Goal: Task Accomplishment & Management: Use online tool/utility

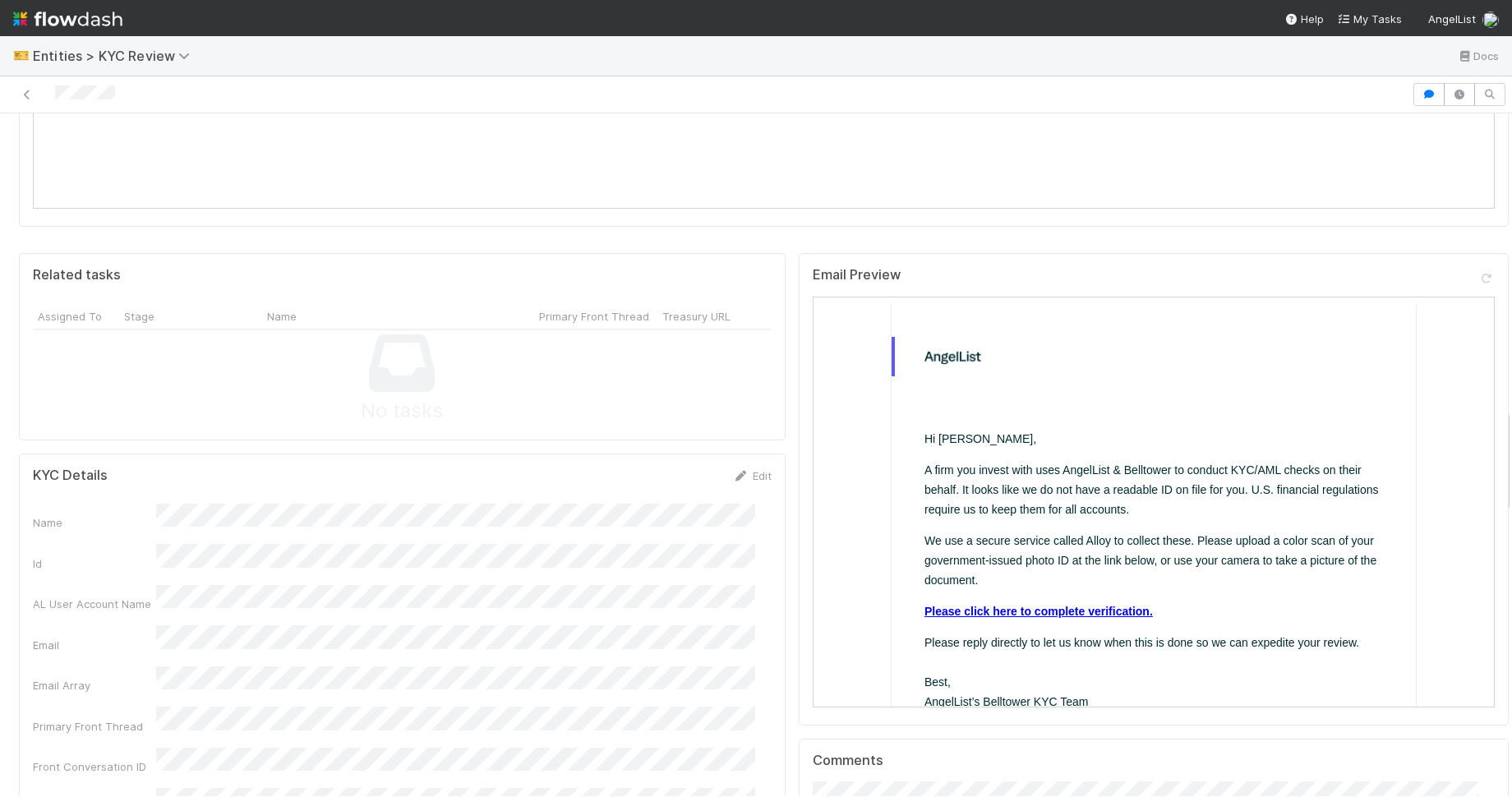
scroll to position [2035, 0]
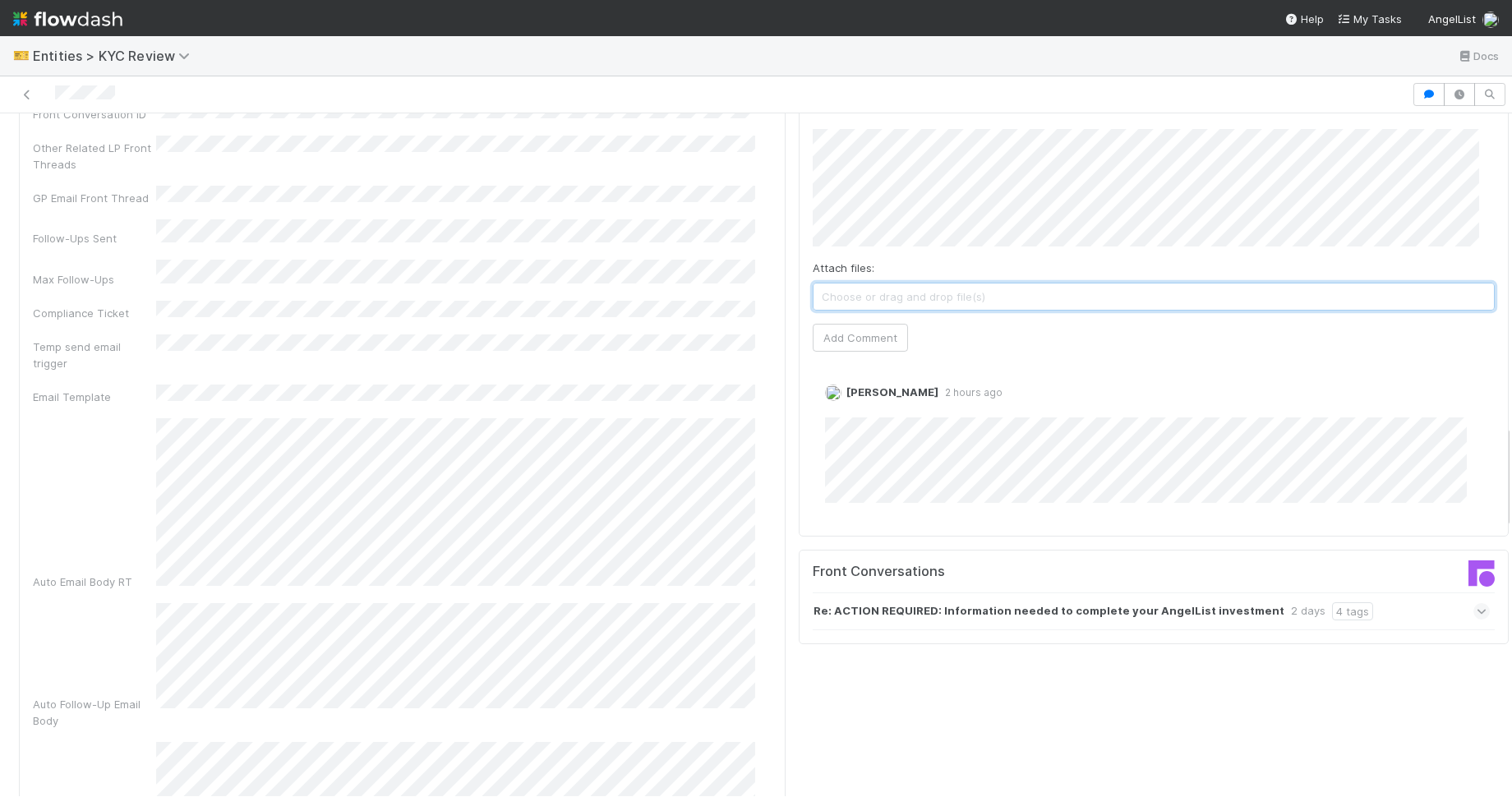
click at [1093, 284] on span "Choose or drag and drop file(s)" at bounding box center [1154, 297] width 681 height 26
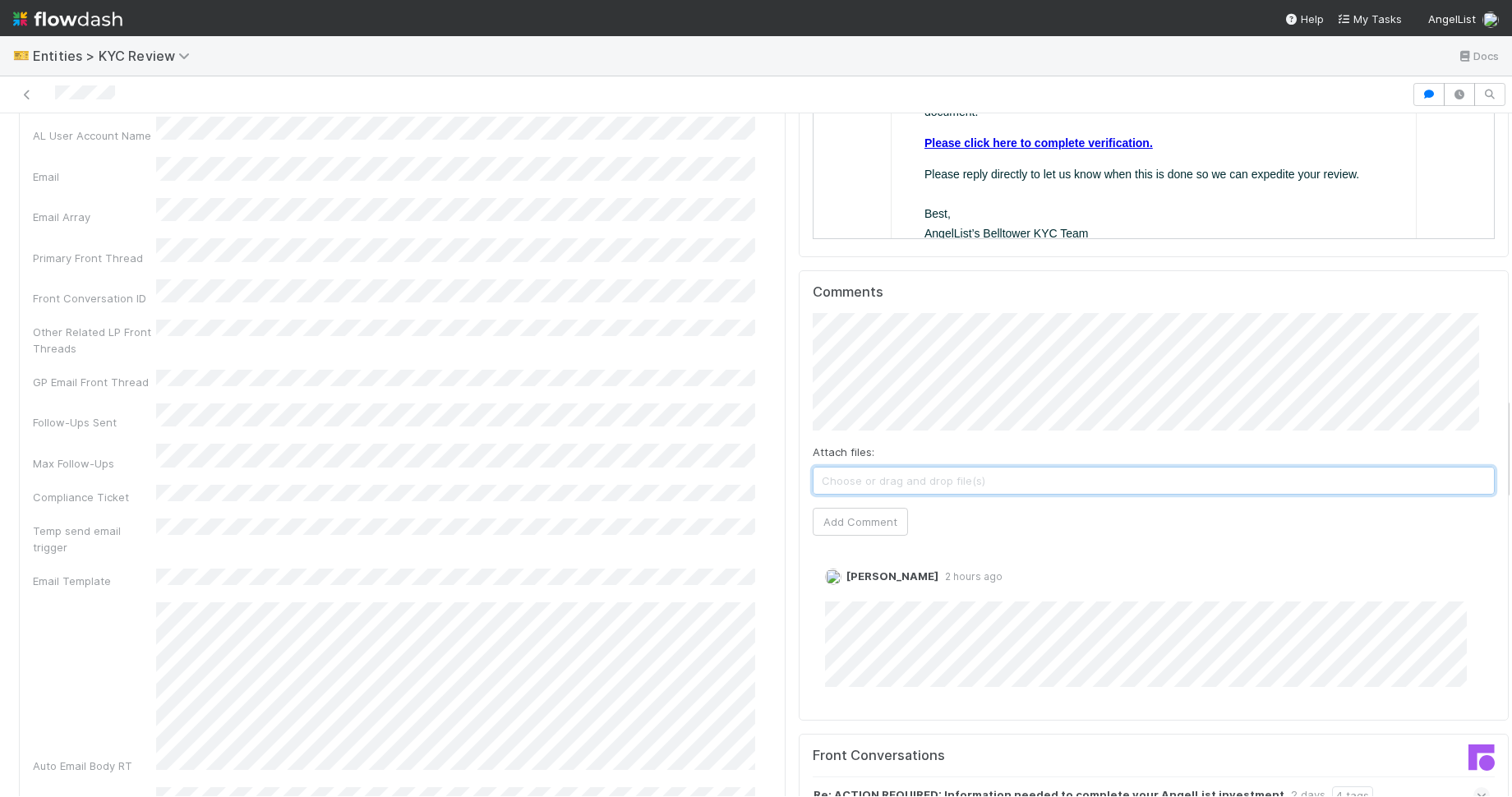
scroll to position [1850, 0]
click at [864, 508] on button "Add Comment" at bounding box center [861, 522] width 96 height 28
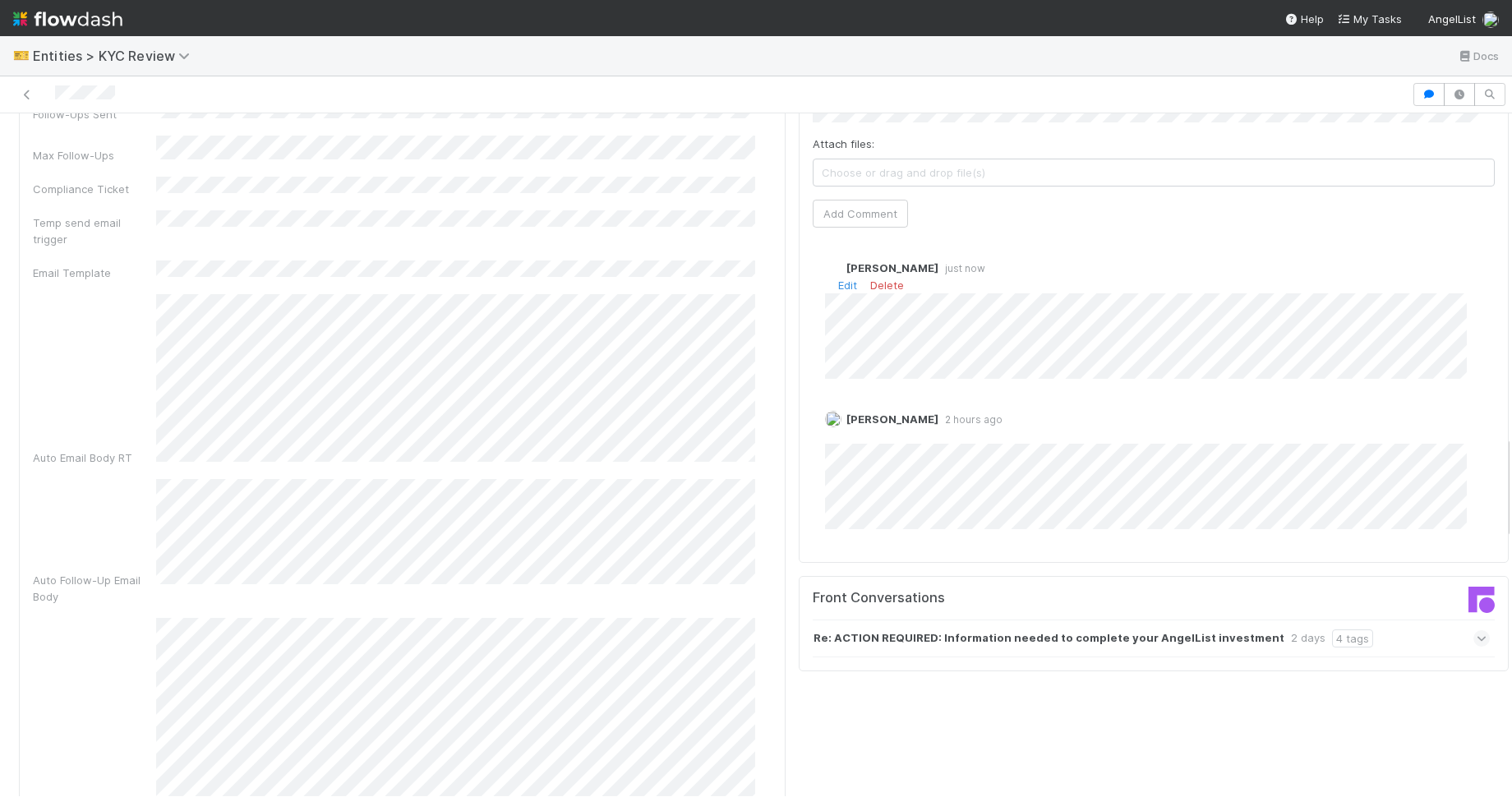
scroll to position [2163, 0]
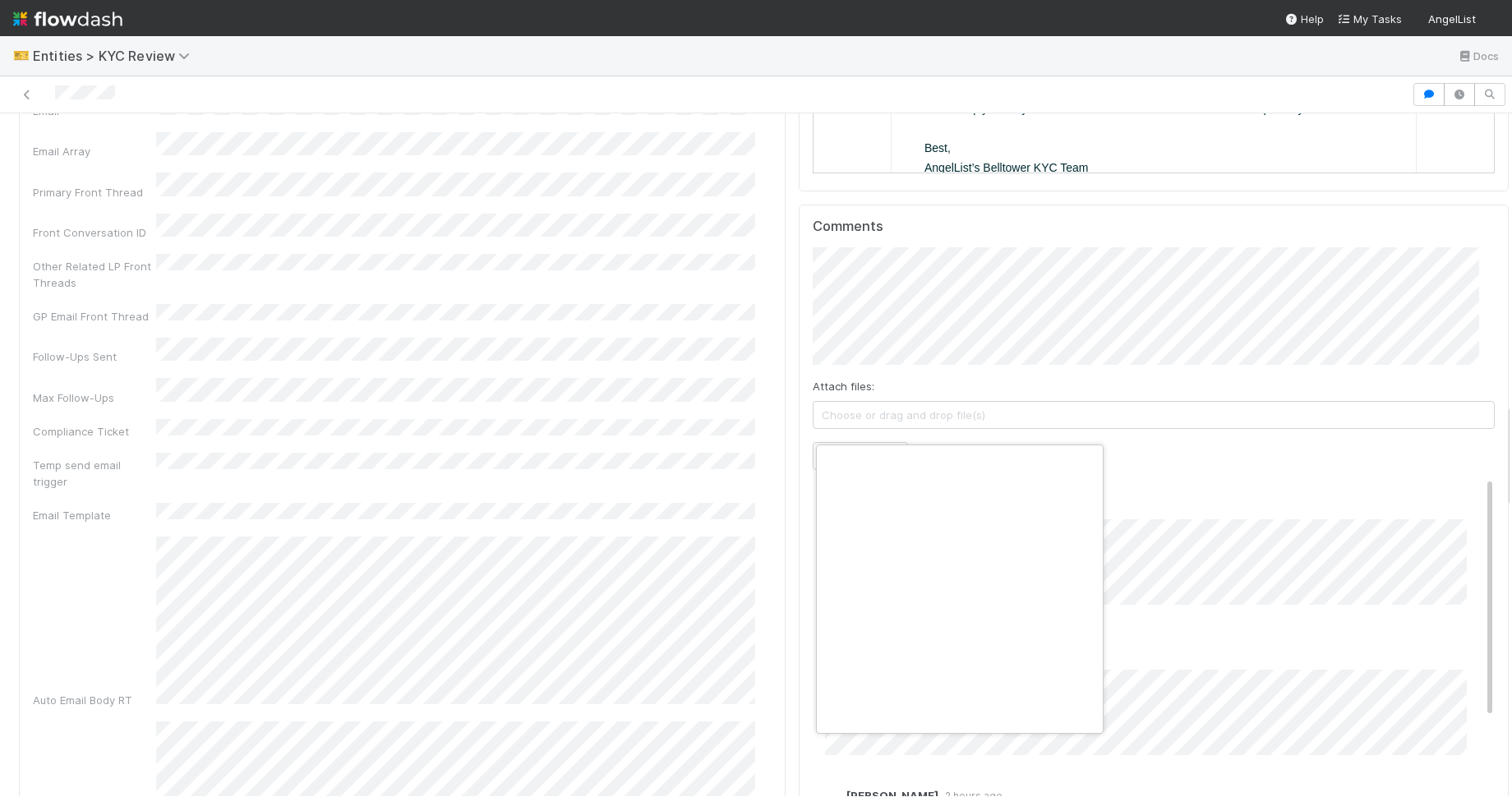
scroll to position [0, 9]
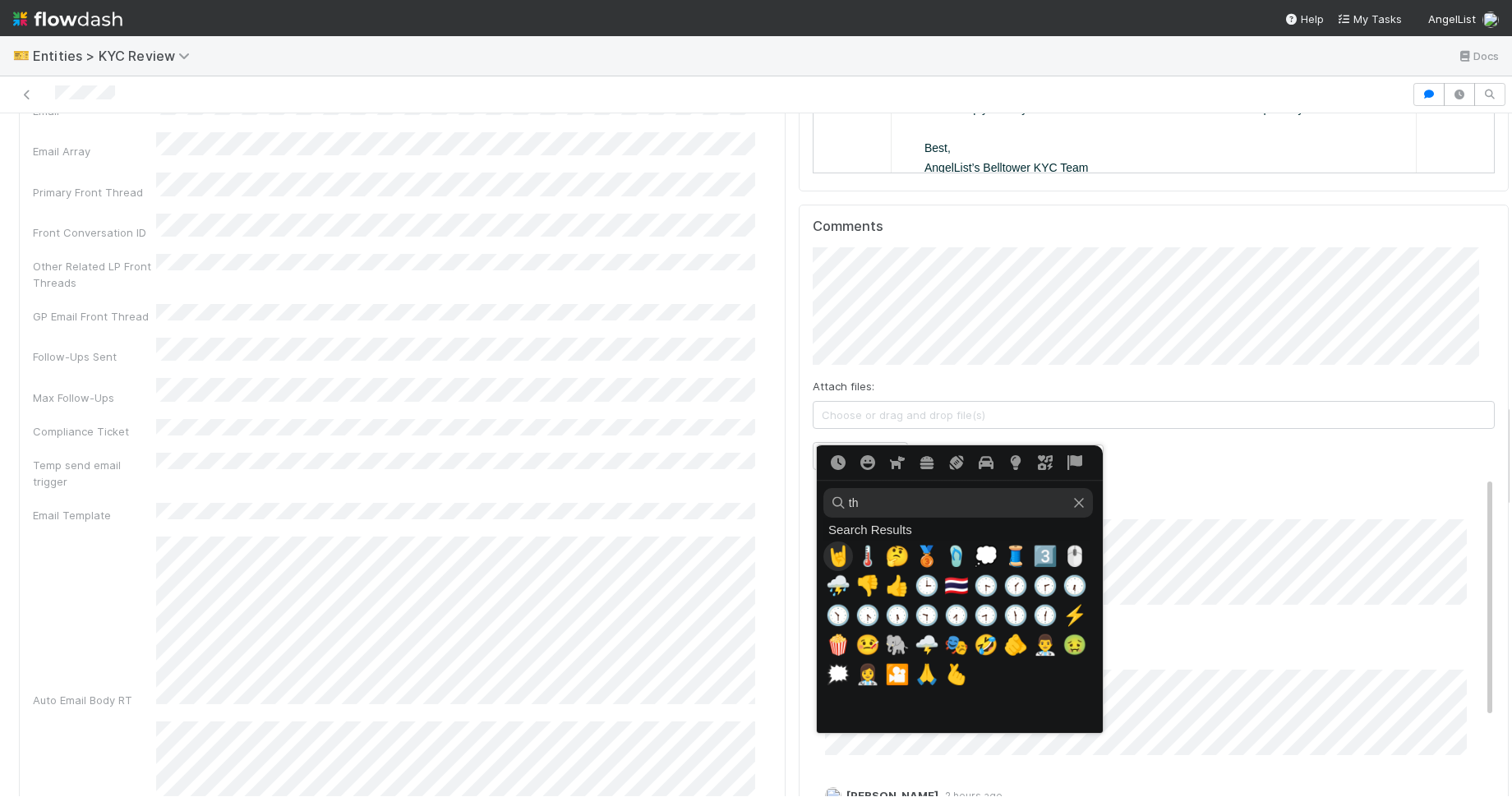
type input "t"
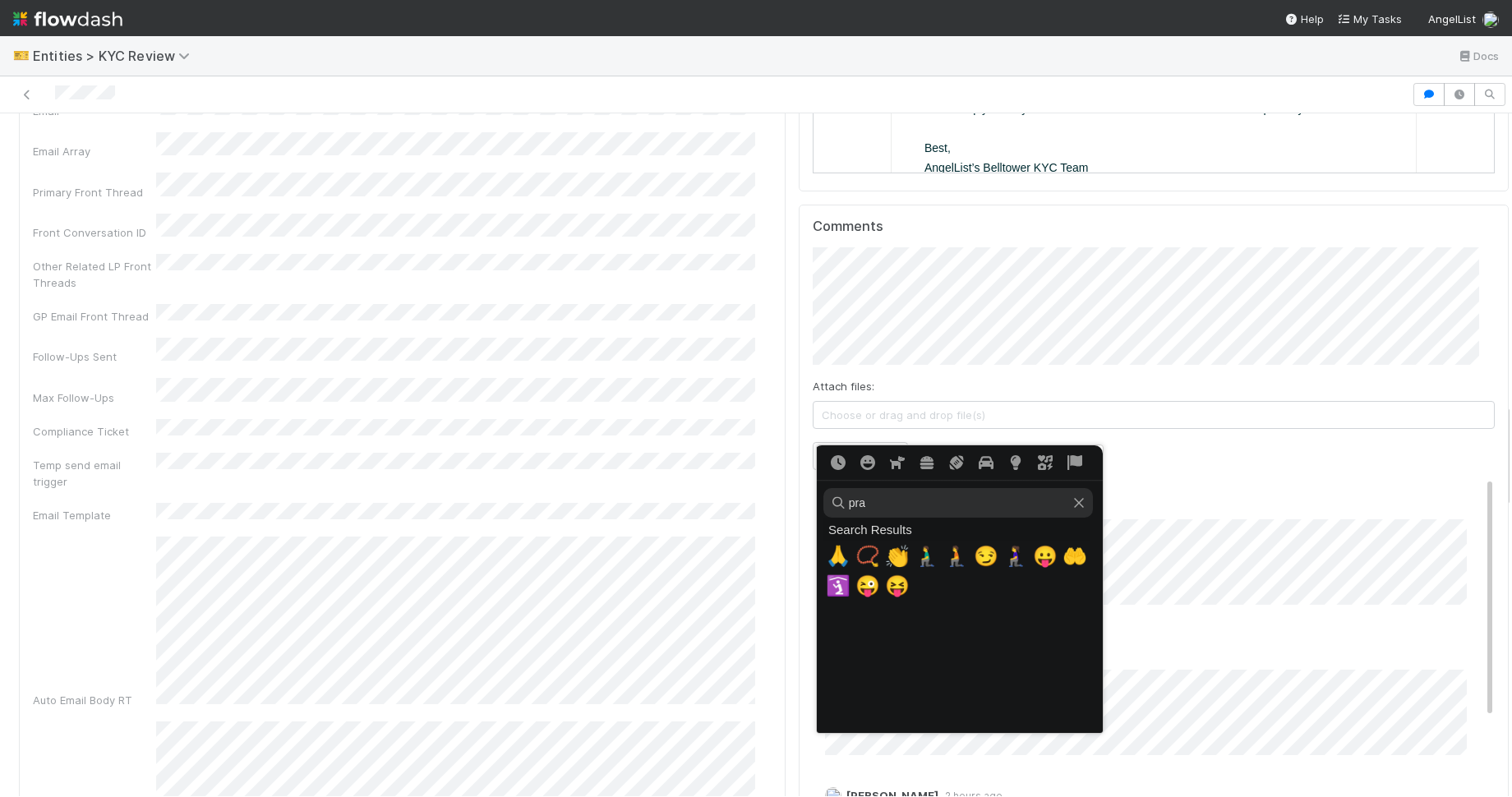
type input "pra"
click at [830, 554] on span "🙏" at bounding box center [838, 555] width 25 height 23
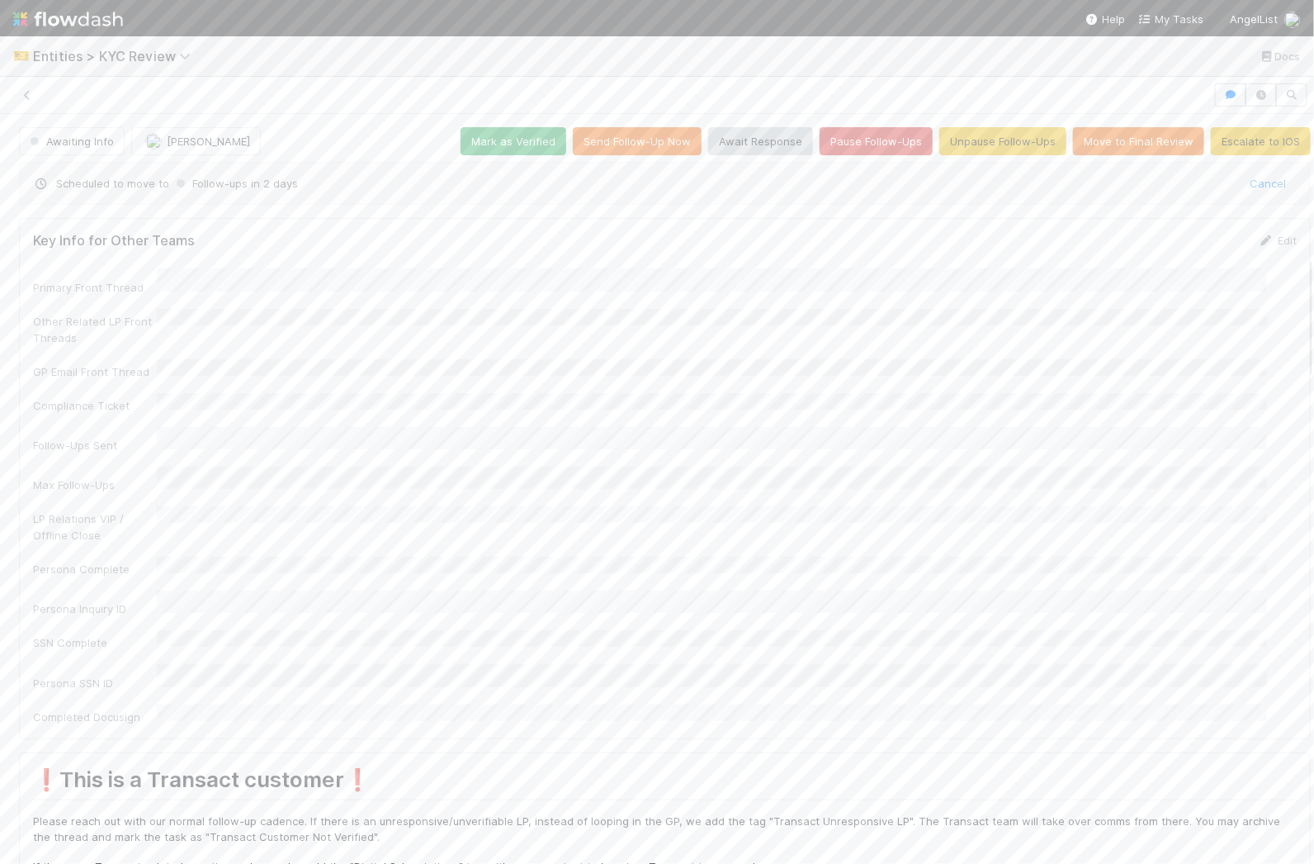
scroll to position [860, 0]
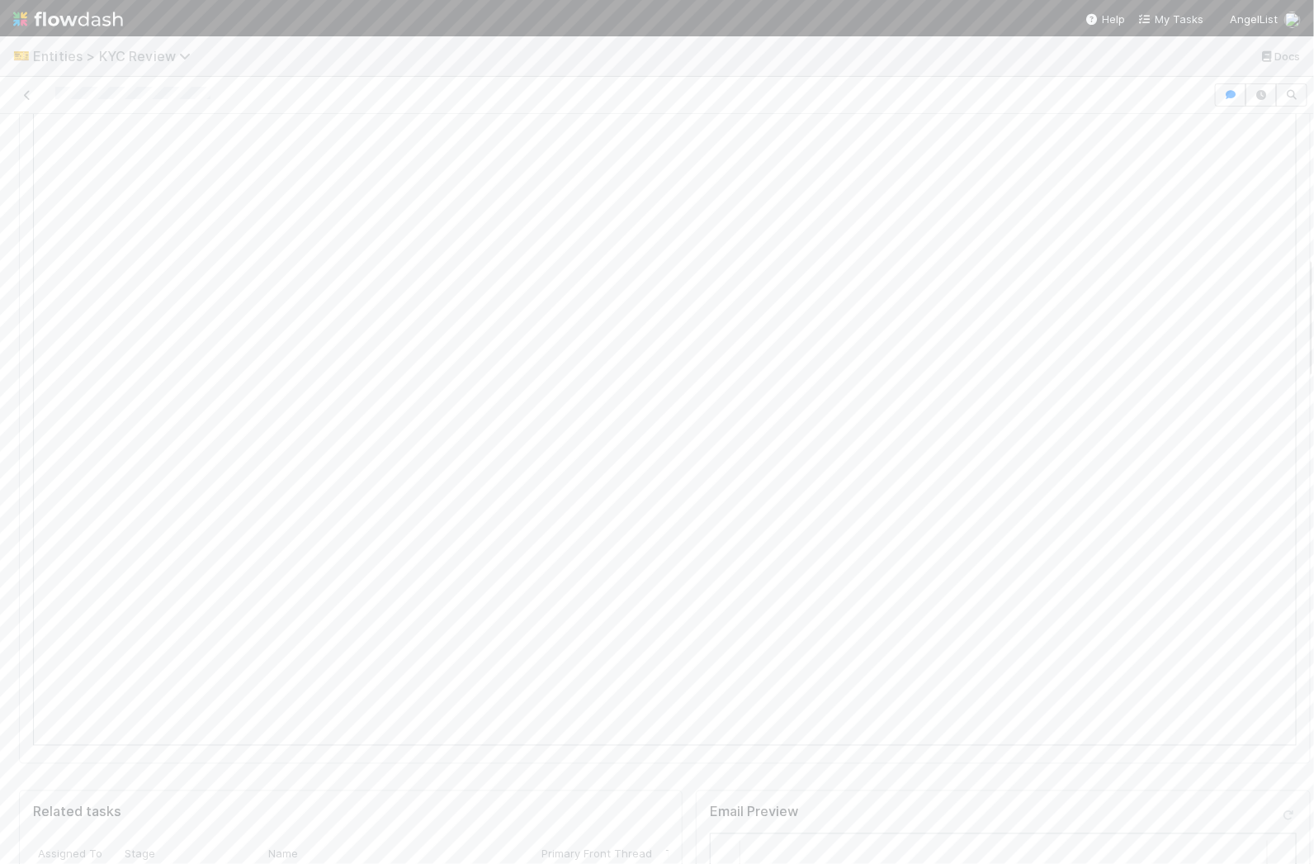
click at [61, 57] on span "Entities > KYC Review" at bounding box center [116, 56] width 166 height 17
type input "entities"
click at [641, 50] on div "0 results available for search term entities. Use Up and Down to choose options…" at bounding box center [657, 432] width 1314 height 864
click at [26, 90] on icon at bounding box center [27, 95] width 17 height 11
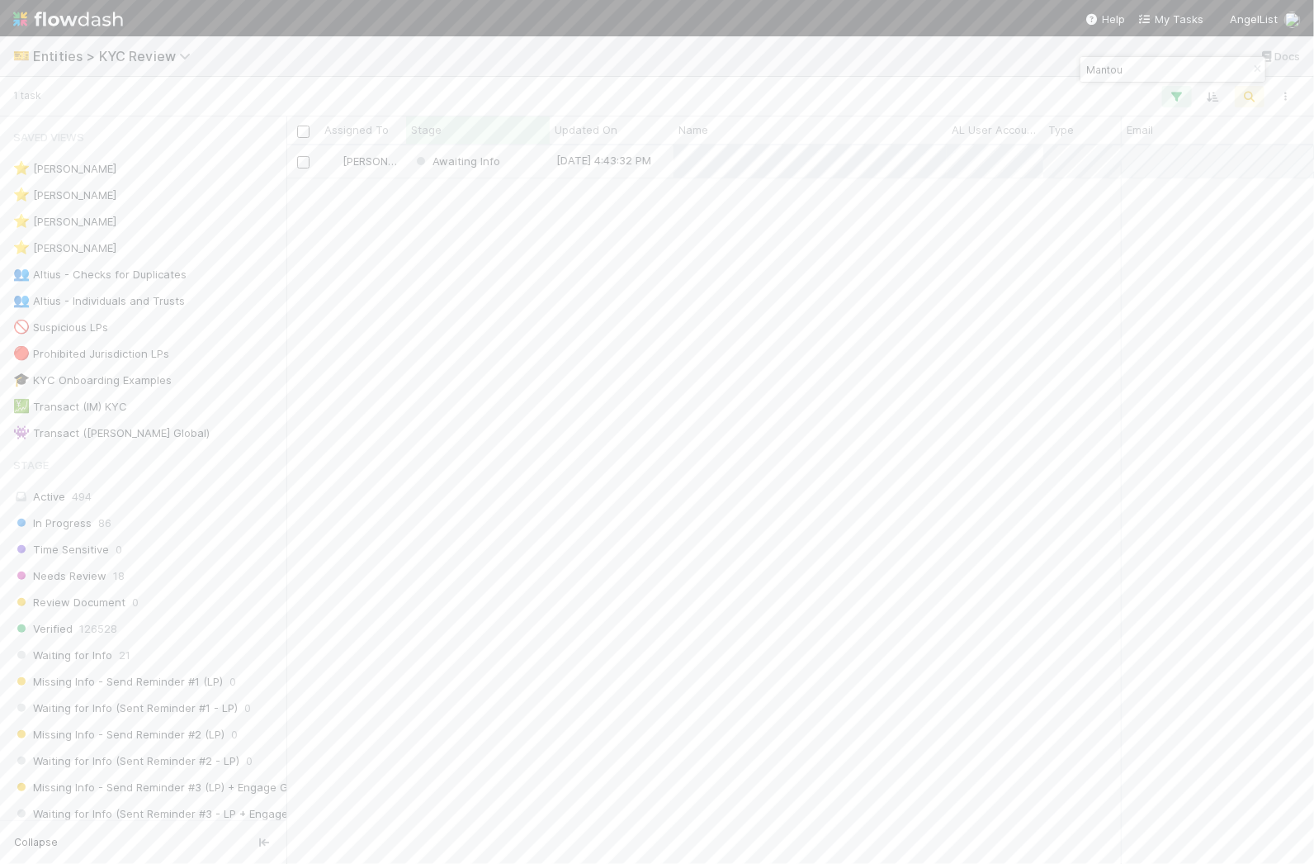
scroll to position [703, 1012]
click at [1128, 73] on input "Mantou" at bounding box center [1165, 69] width 165 height 20
paste input "Shahriyar"
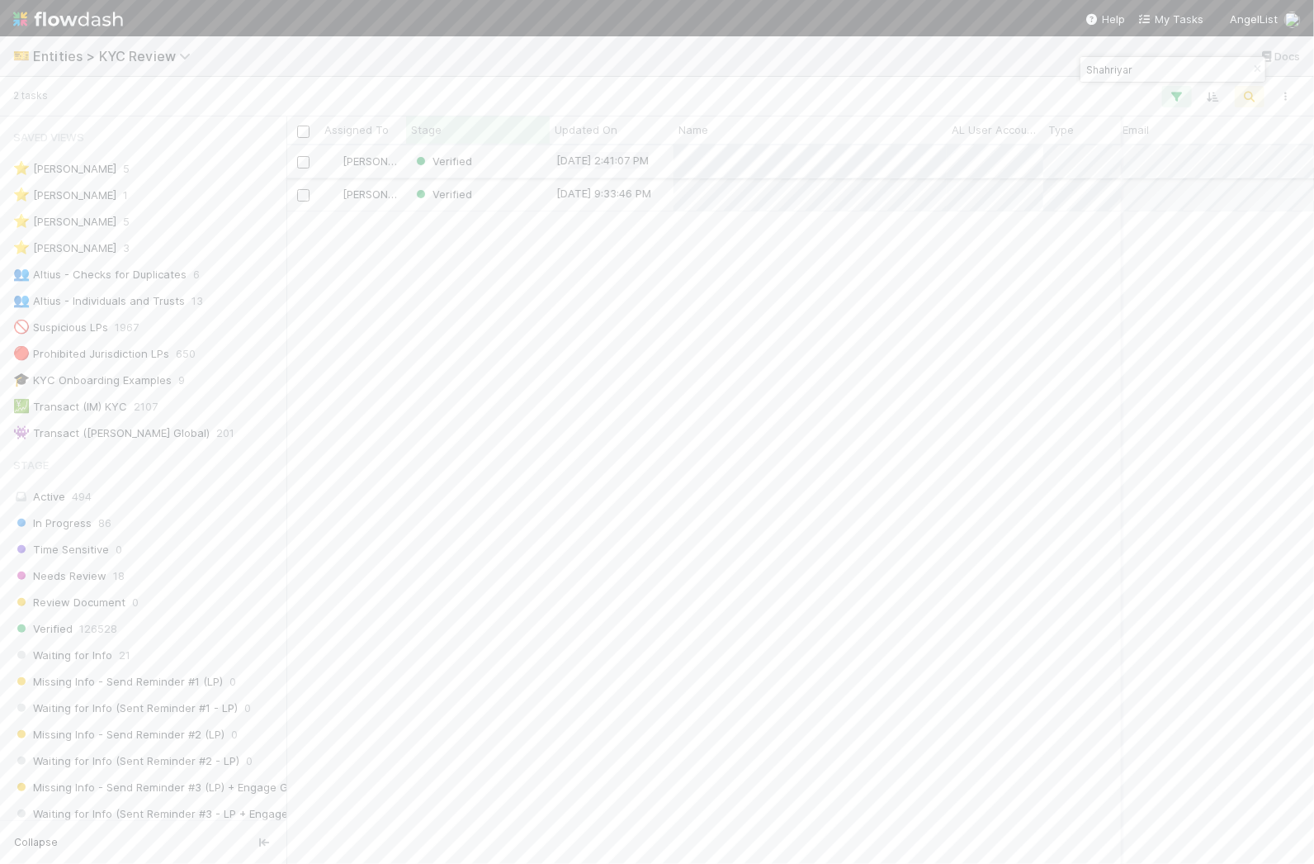
type input "Shahriyar"
drag, startPoint x: 981, startPoint y: 295, endPoint x: 993, endPoint y: 211, distance: 84.3
click at [981, 294] on div at bounding box center [657, 432] width 1314 height 864
click at [986, 267] on div at bounding box center [657, 432] width 1314 height 864
drag, startPoint x: 768, startPoint y: 386, endPoint x: 774, endPoint y: 372, distance: 15.5
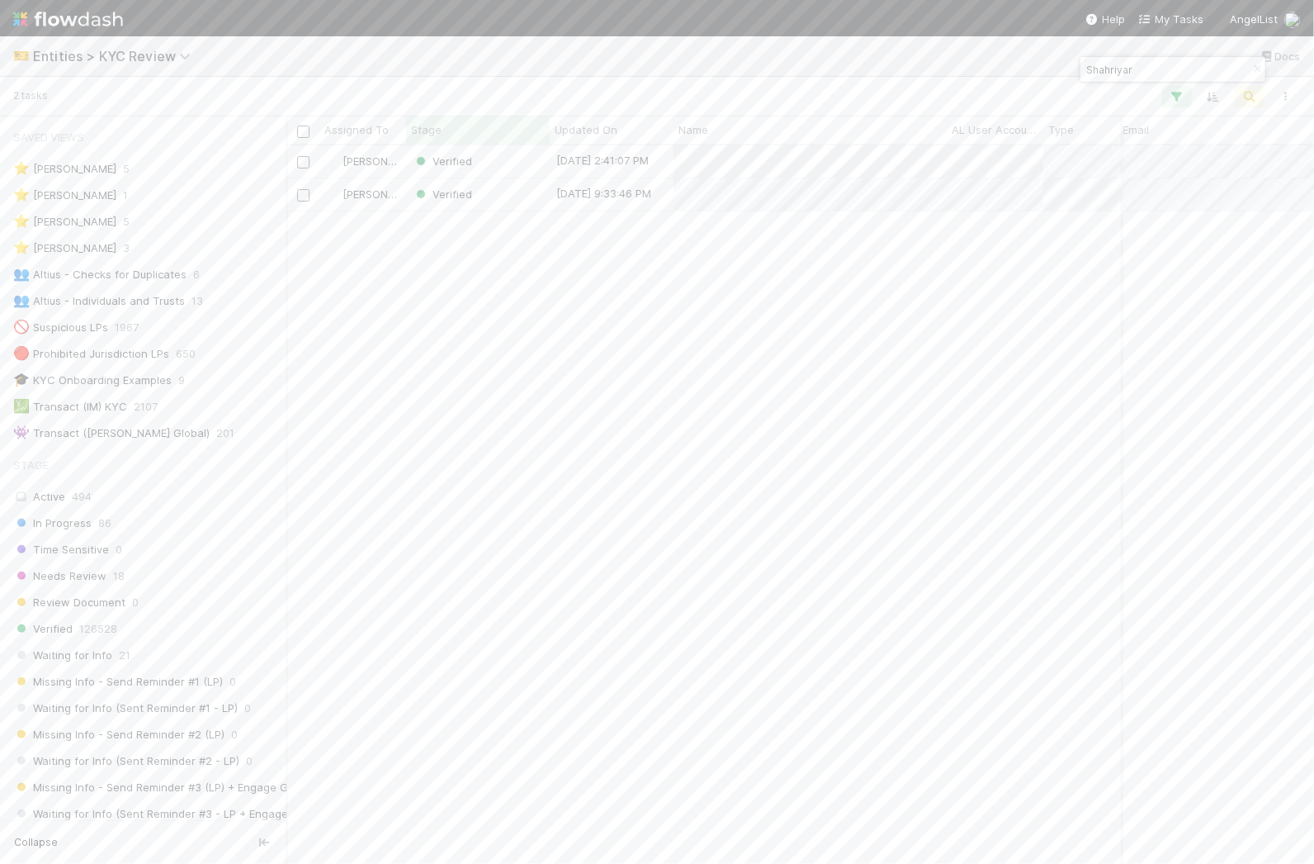
click at [769, 385] on div "[PERSON_NAME] Verified [DATE] 2:41:07 PM [DATE] 9:38:52 AM [PERSON_NAME] Verifi…" at bounding box center [800, 503] width 1029 height 717
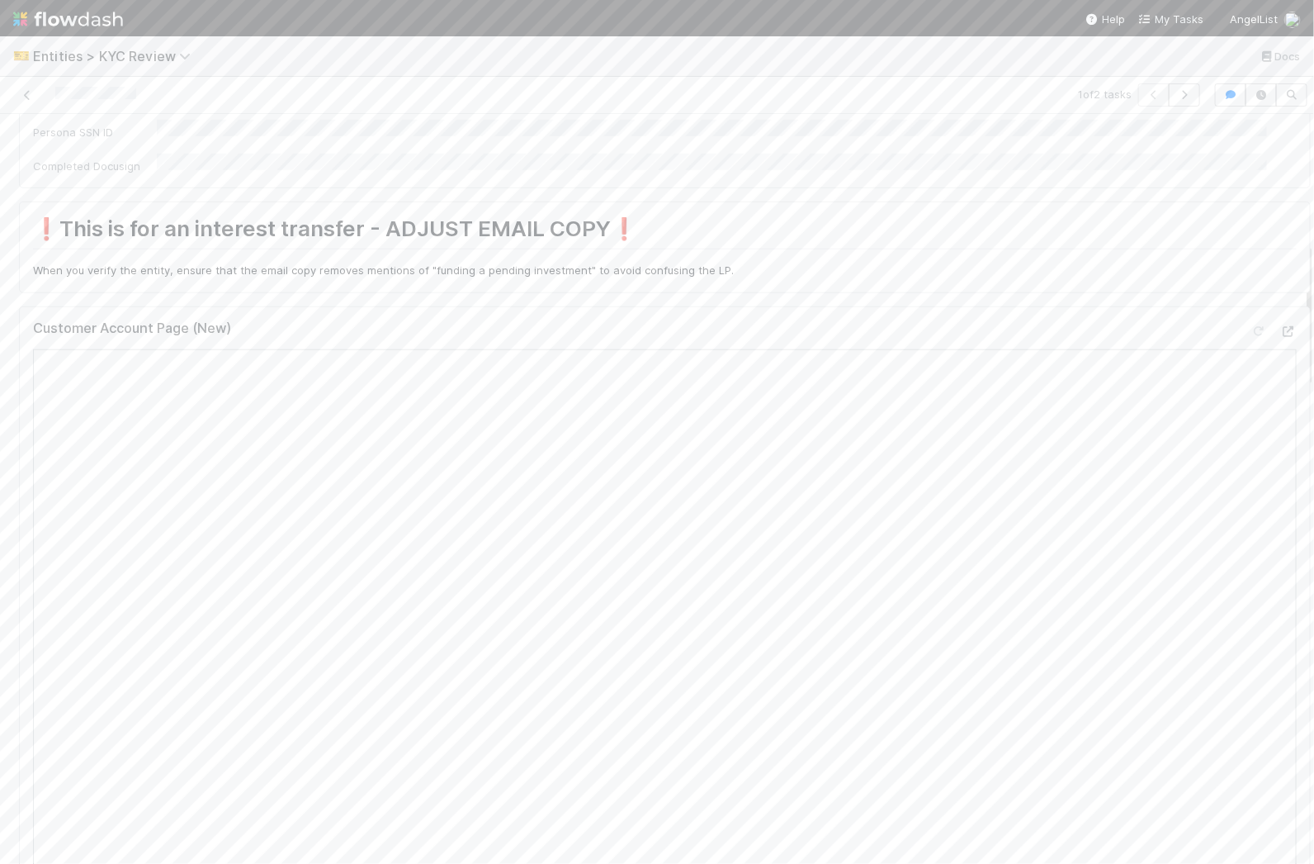
scroll to position [15, 0]
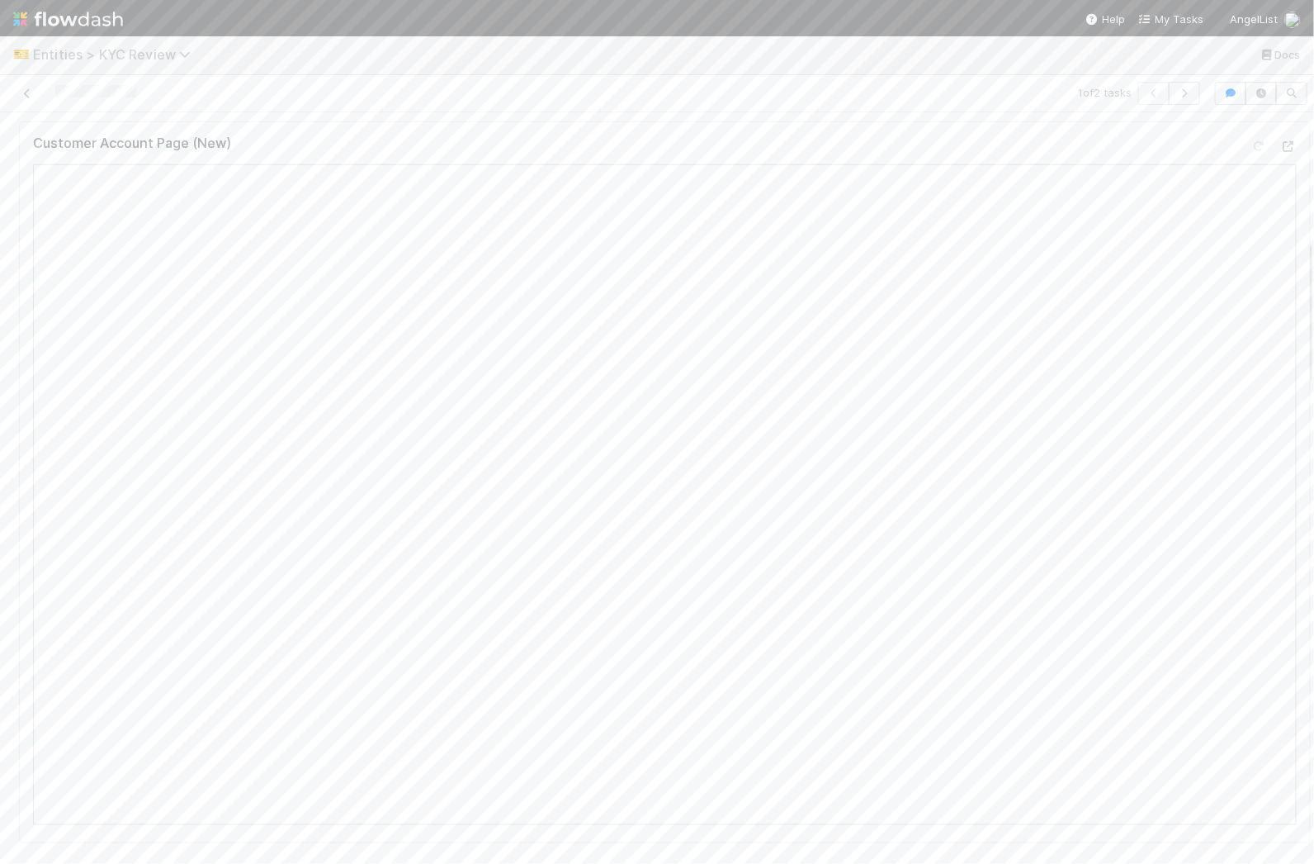
click at [38, 46] on span "Entities > KYC Review" at bounding box center [116, 54] width 166 height 17
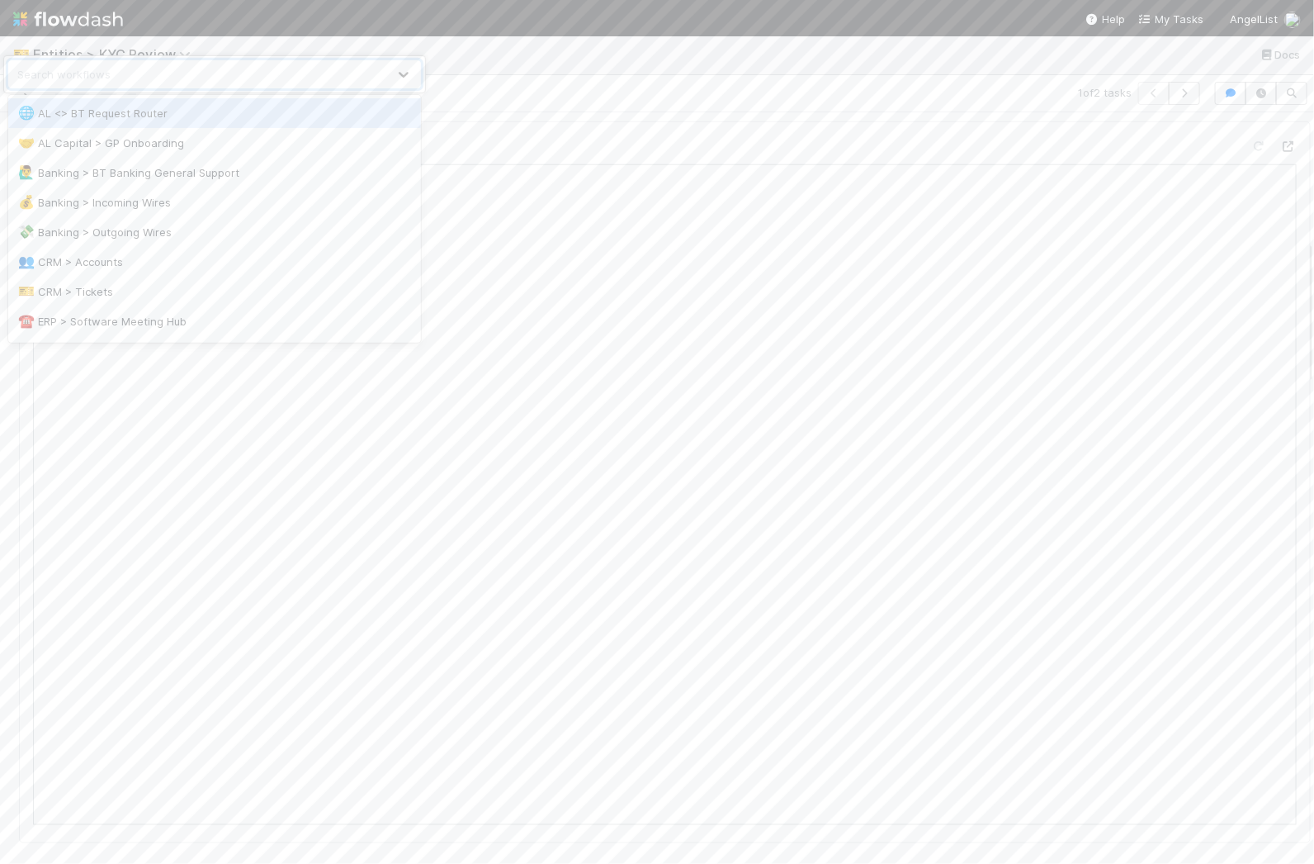
click at [667, 45] on div "option AL <> BT Request Router focused, 1 of 18. 18 results available. Use Up a…" at bounding box center [657, 432] width 1314 height 864
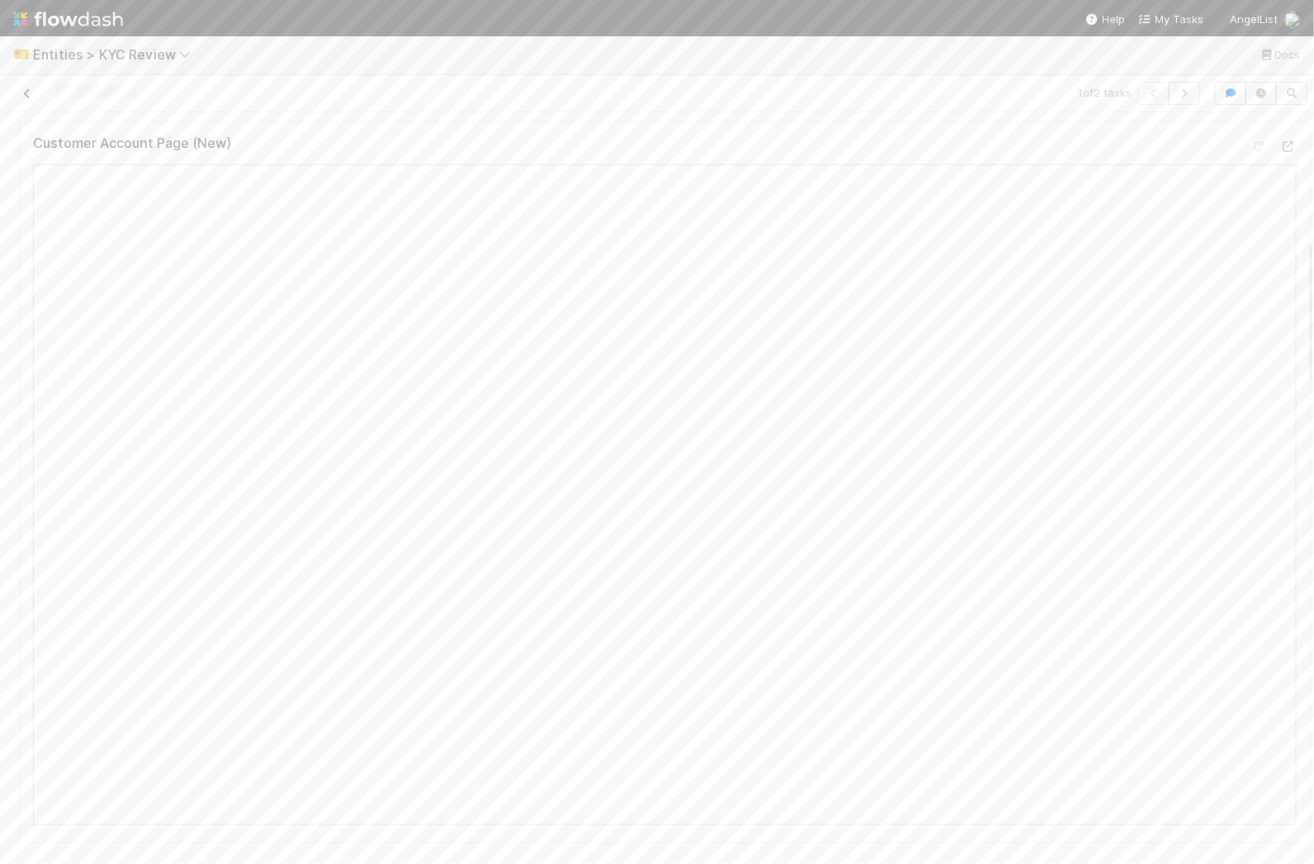
click at [21, 88] on icon at bounding box center [27, 93] width 17 height 11
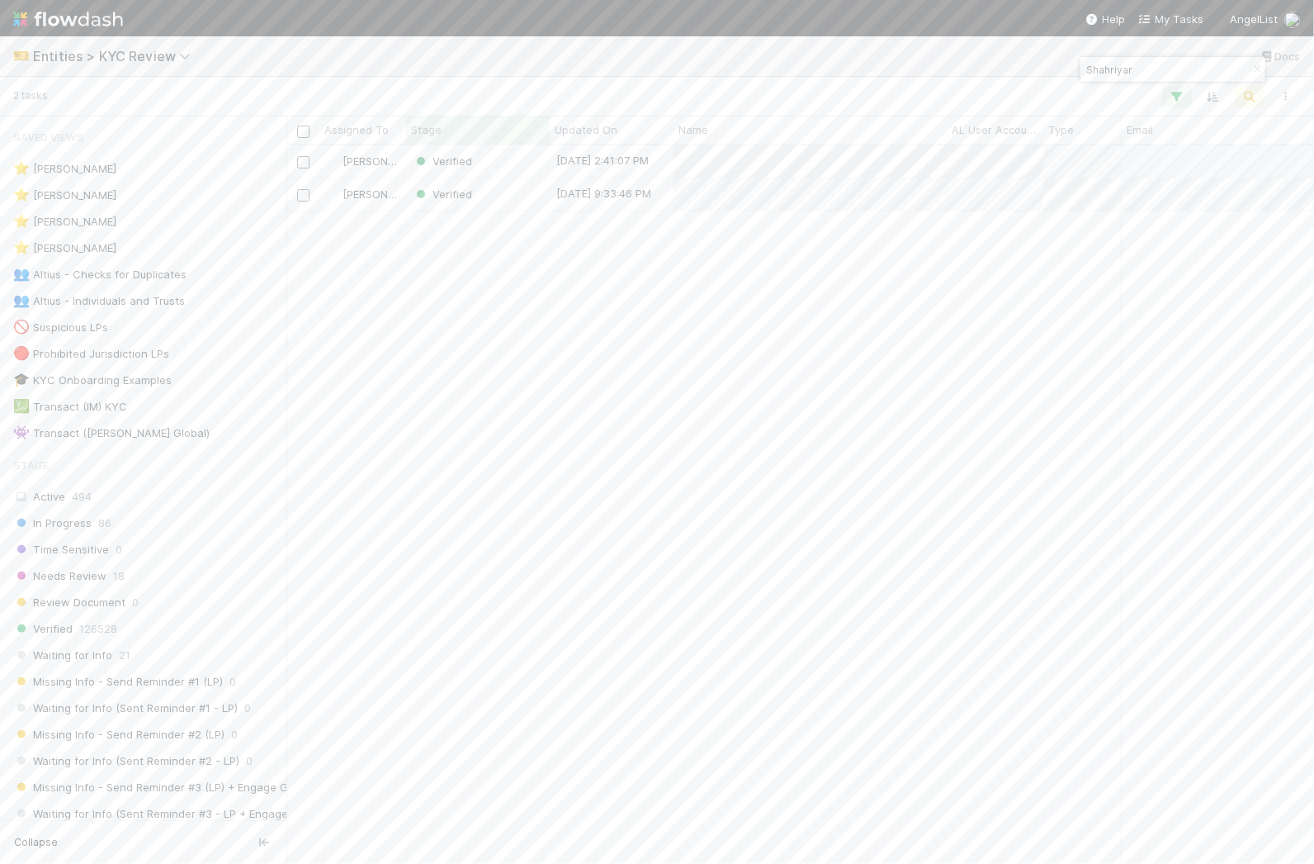
scroll to position [703, 1012]
click at [1139, 59] on input "Shahriyar" at bounding box center [1165, 69] width 165 height 20
paste input "[PERSON_NAME] GST Exempt Trust Established Under the [PERSON_NAME] Living Trust"
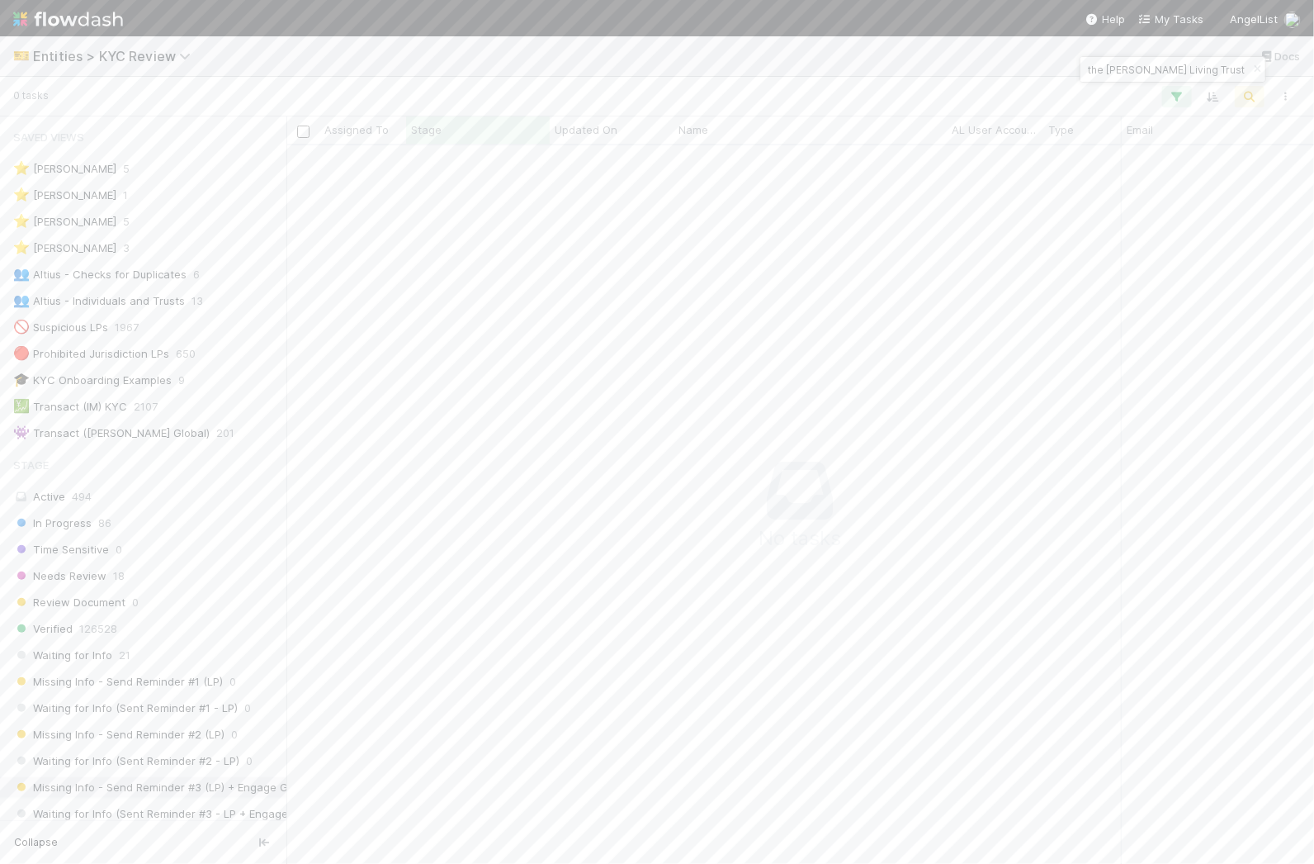
type input "[PERSON_NAME] GST Exempt Trust Established Under the [PERSON_NAME] Living Trust"
